Goal: Communication & Community: Answer question/provide support

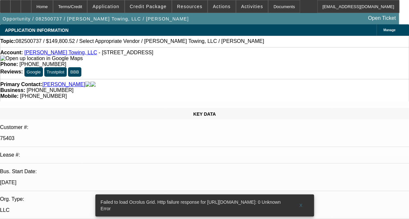
select select "0"
select select "2"
select select "0.1"
select select "1"
select select "2"
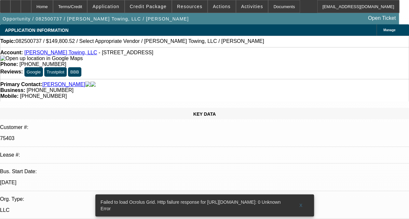
select select "4"
radio input "true"
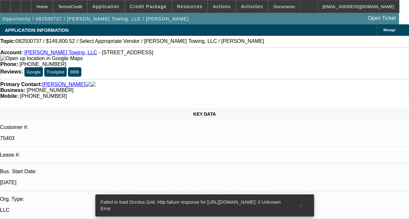
scroll to position [38, 0]
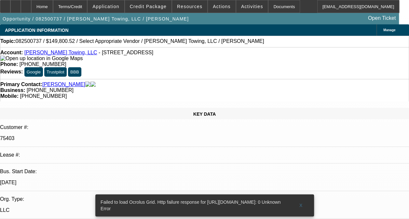
type textarea "-03 CONTRACT IS ON ONGOING ACH. GOOD PAYMENT HISTORY WITHOUT ANY COLLECTION CAL…"
radio input "true"
